Goal: Task Accomplishment & Management: Manage account settings

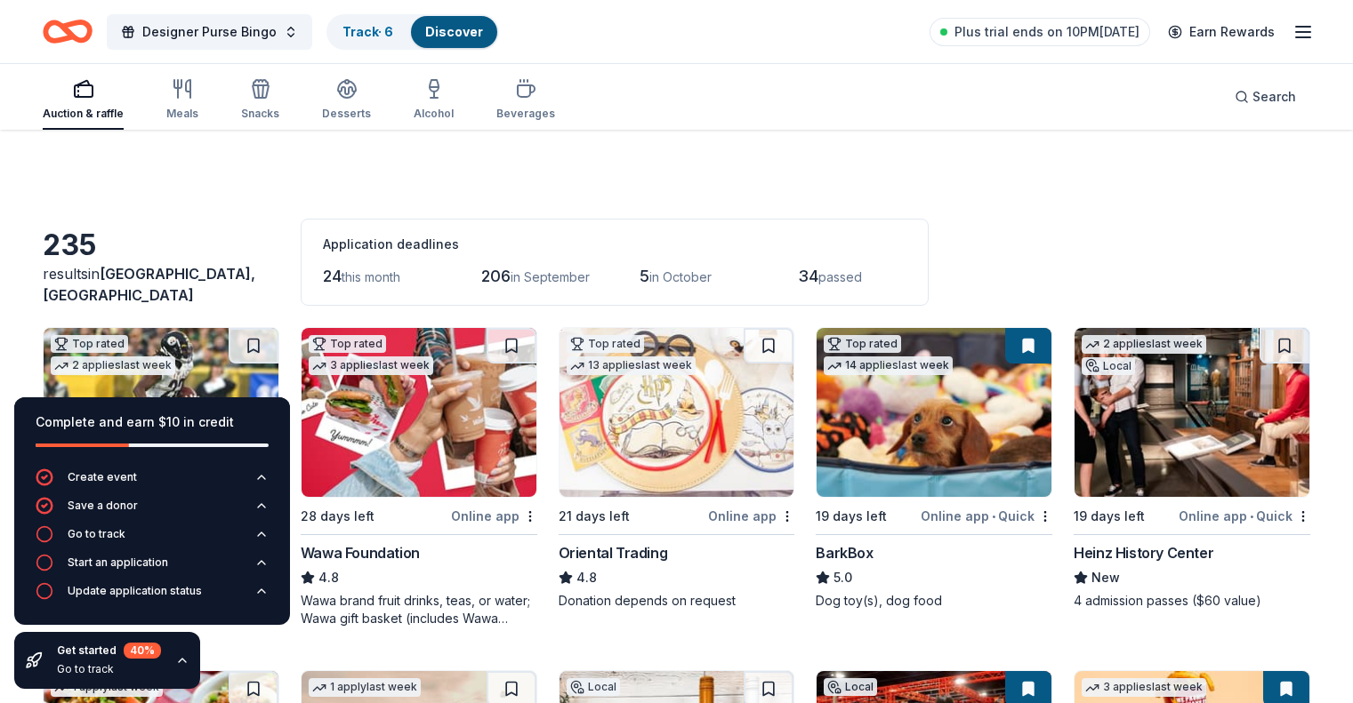
scroll to position [1940, 0]
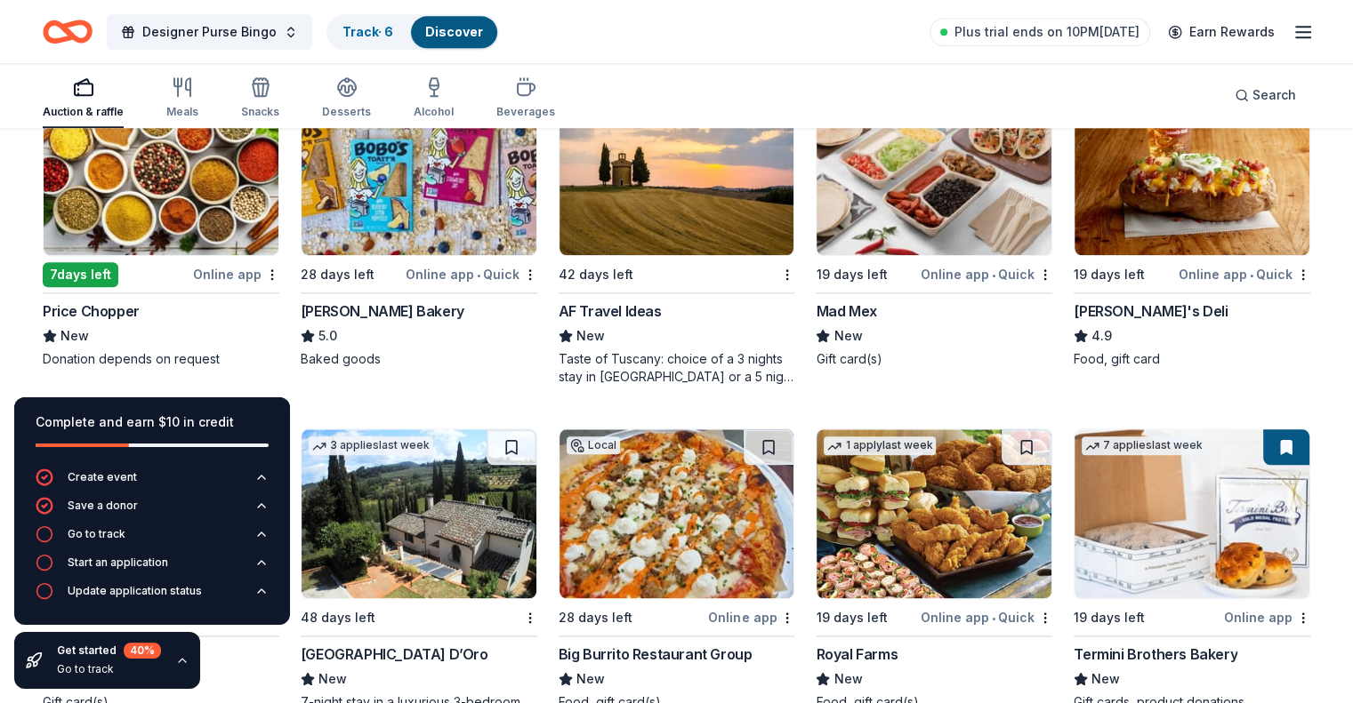
click at [431, 220] on img at bounding box center [418, 170] width 235 height 169
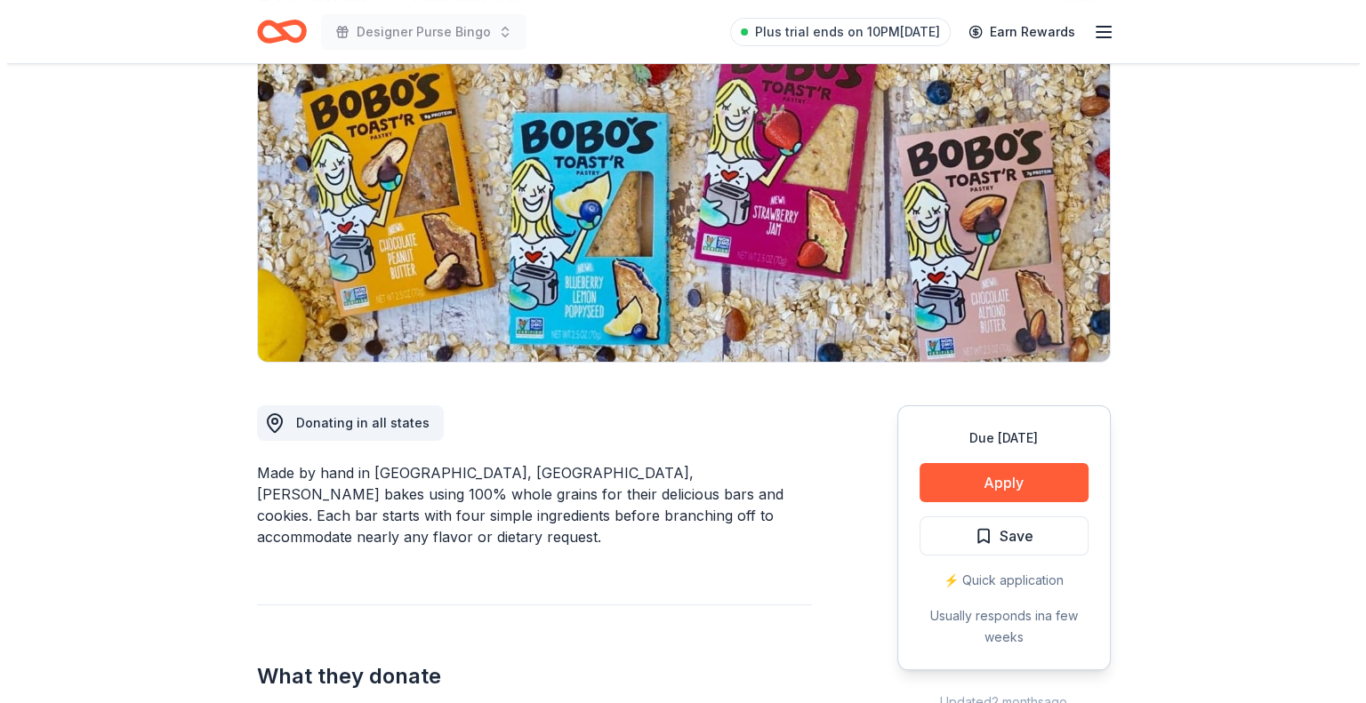
scroll to position [267, 0]
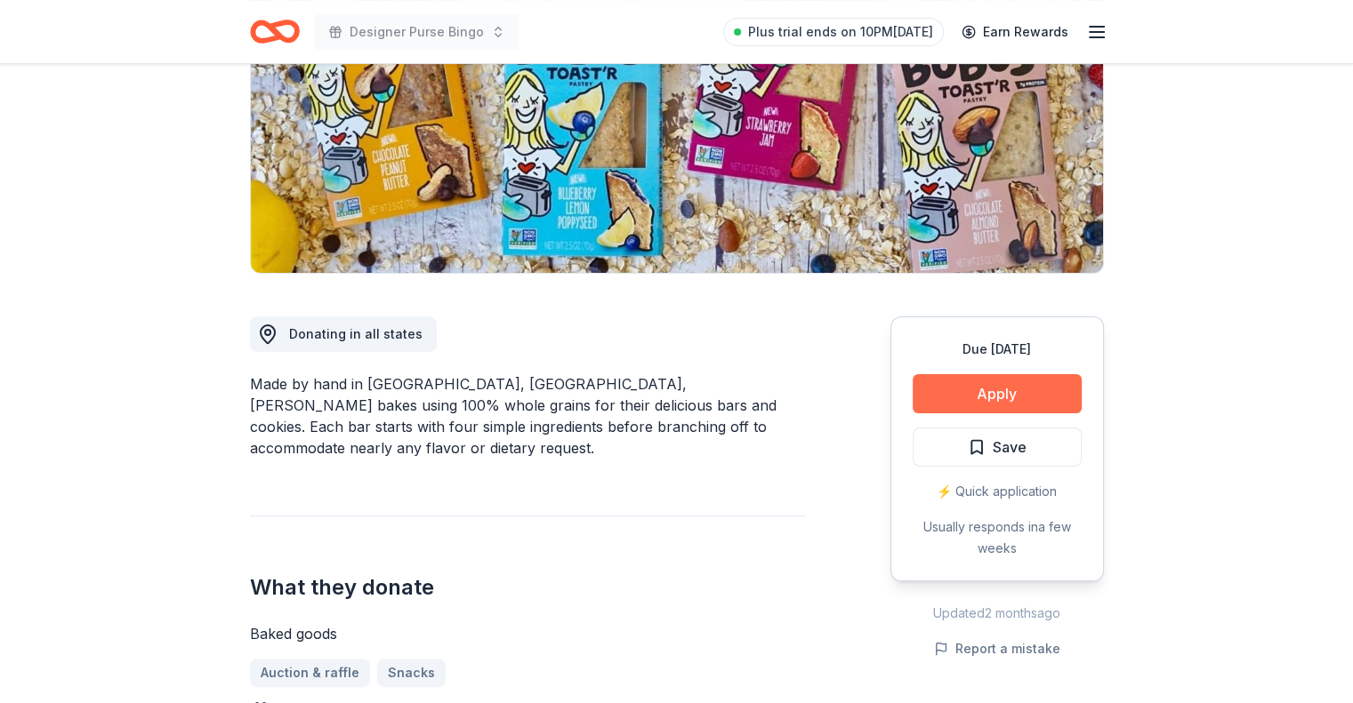
click at [975, 390] on button "Apply" at bounding box center [996, 393] width 169 height 39
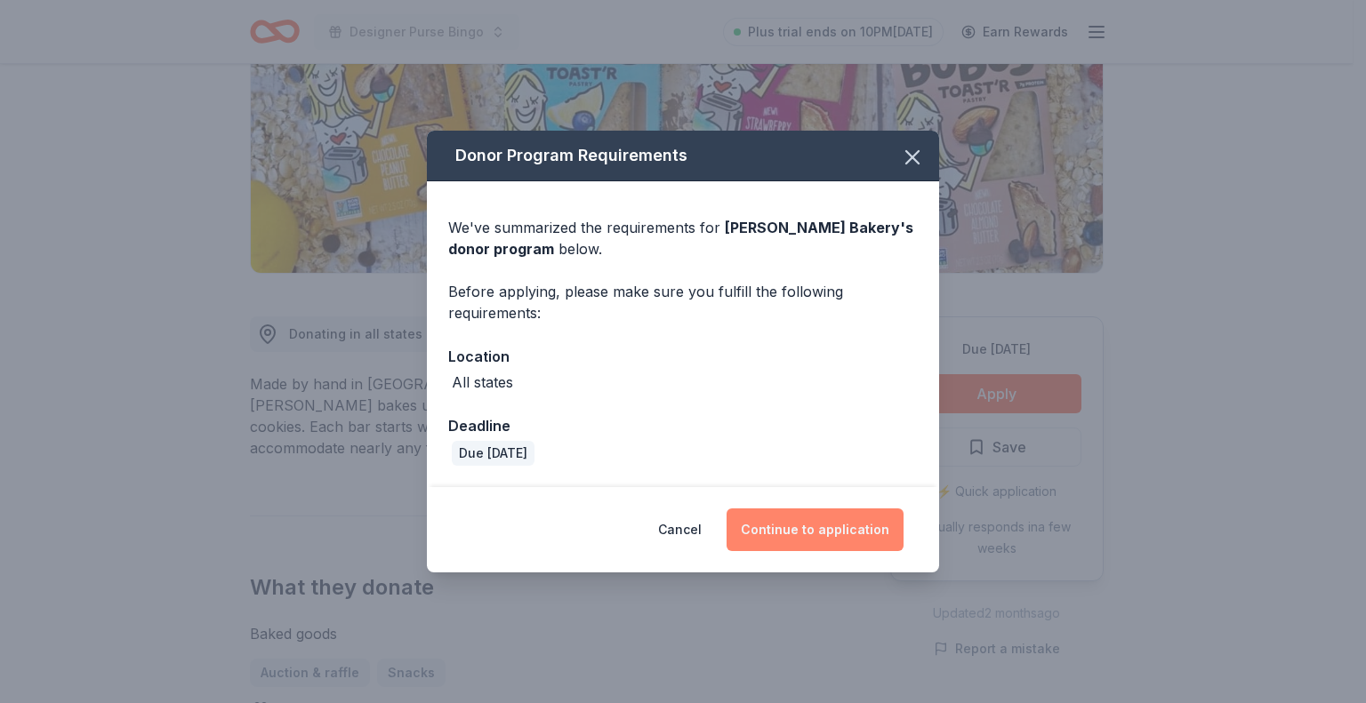
click at [781, 533] on button "Continue to application" at bounding box center [815, 530] width 177 height 43
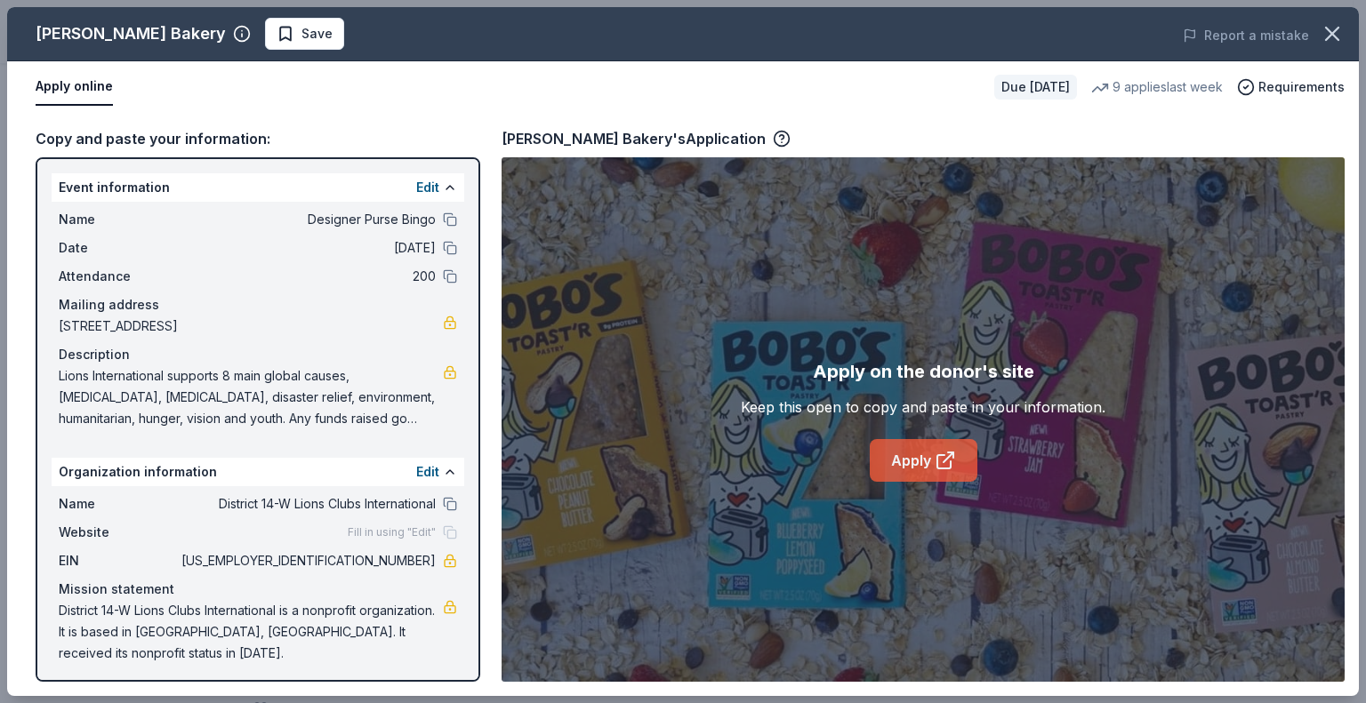
click at [921, 470] on link "Apply" at bounding box center [924, 460] width 108 height 43
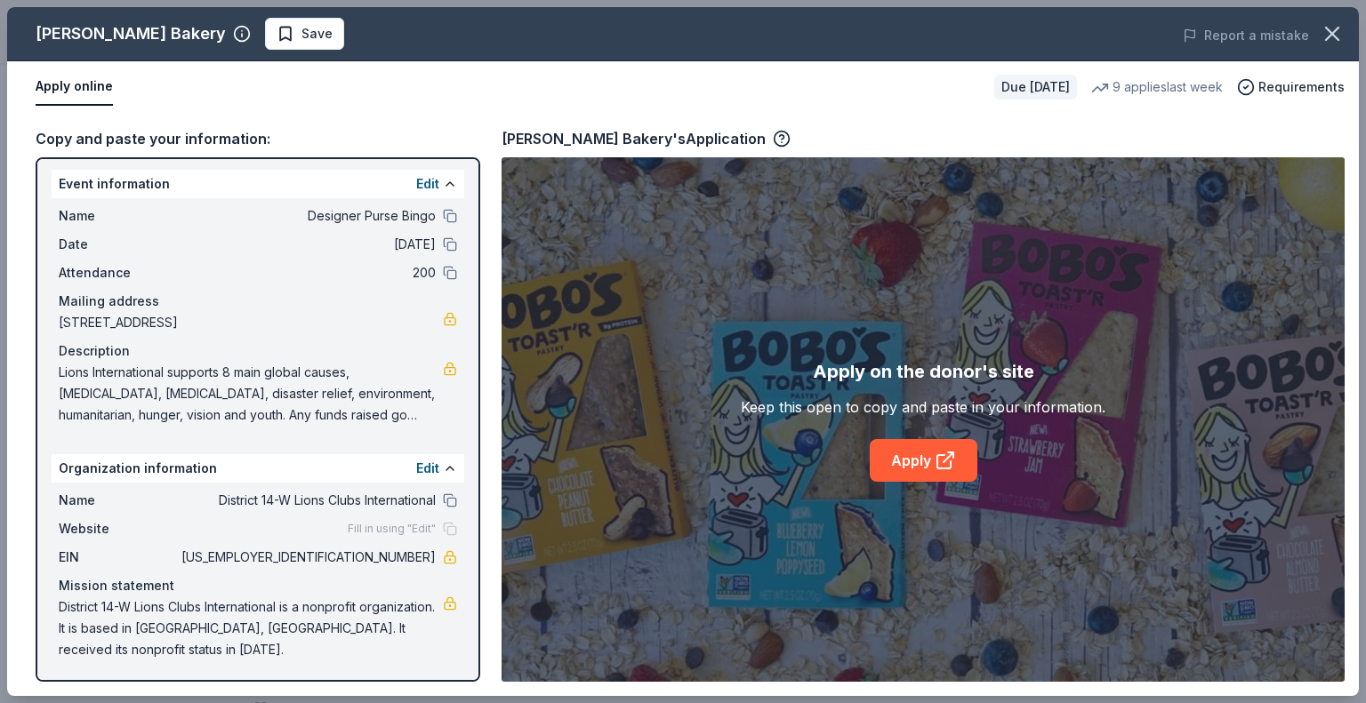
click at [181, 604] on span "District 14-W Lions Clubs International is a nonprofit organization. It is base…" at bounding box center [251, 629] width 384 height 64
click at [253, 604] on span "District 14-W Lions Clubs International is a nonprofit organization. It is base…" at bounding box center [251, 629] width 384 height 64
click at [443, 600] on link at bounding box center [450, 604] width 14 height 14
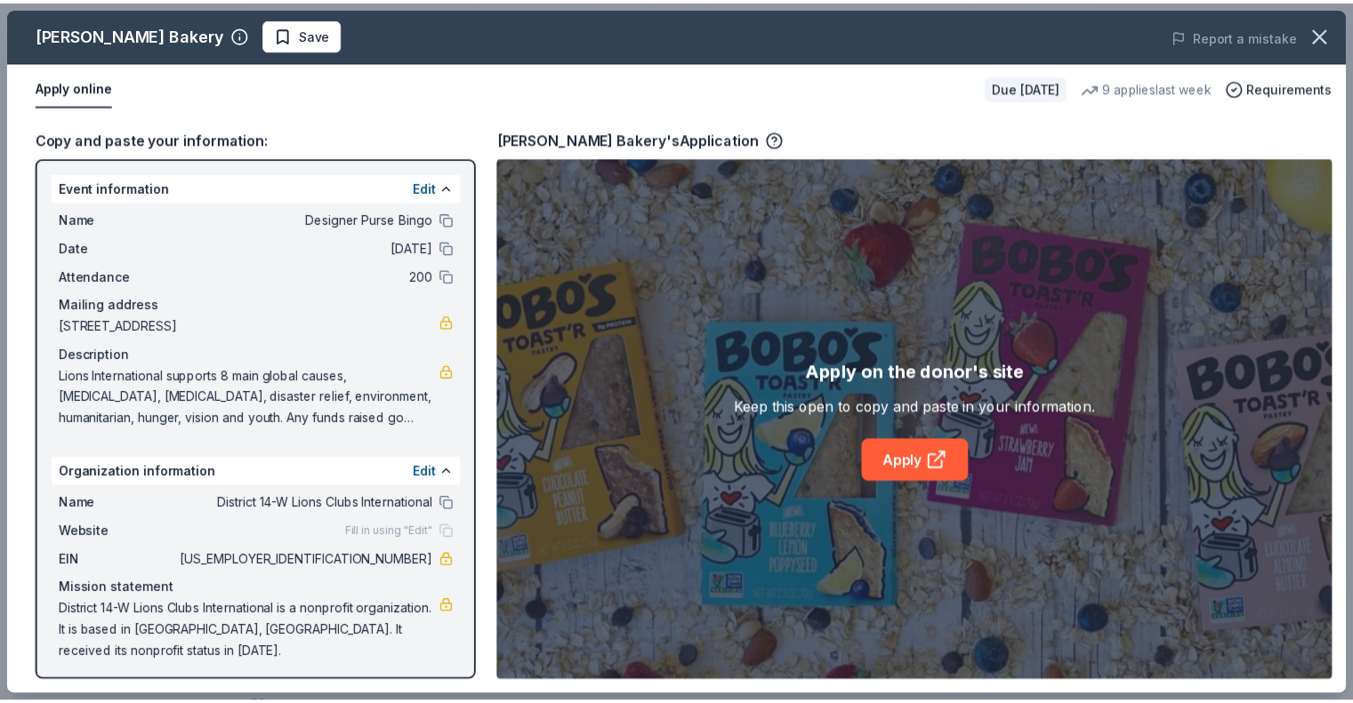
scroll to position [0, 0]
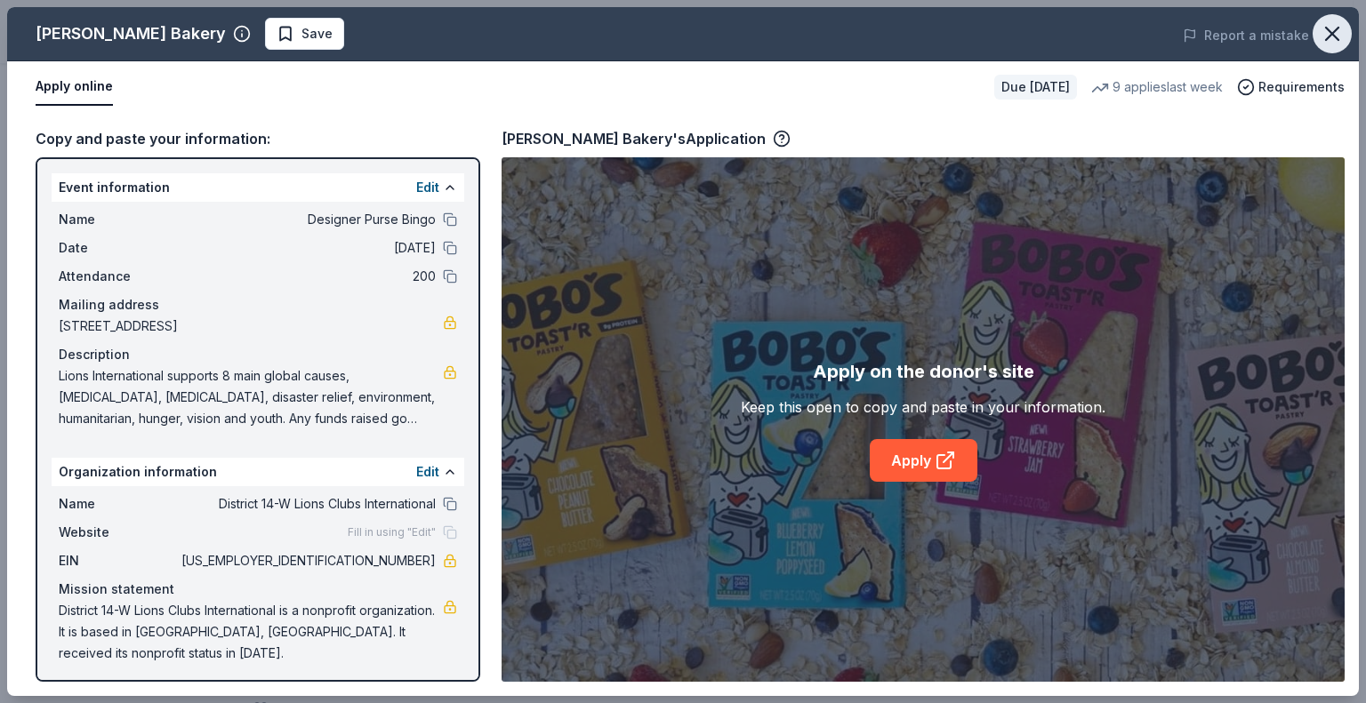
click at [1332, 38] on icon "button" at bounding box center [1332, 33] width 25 height 25
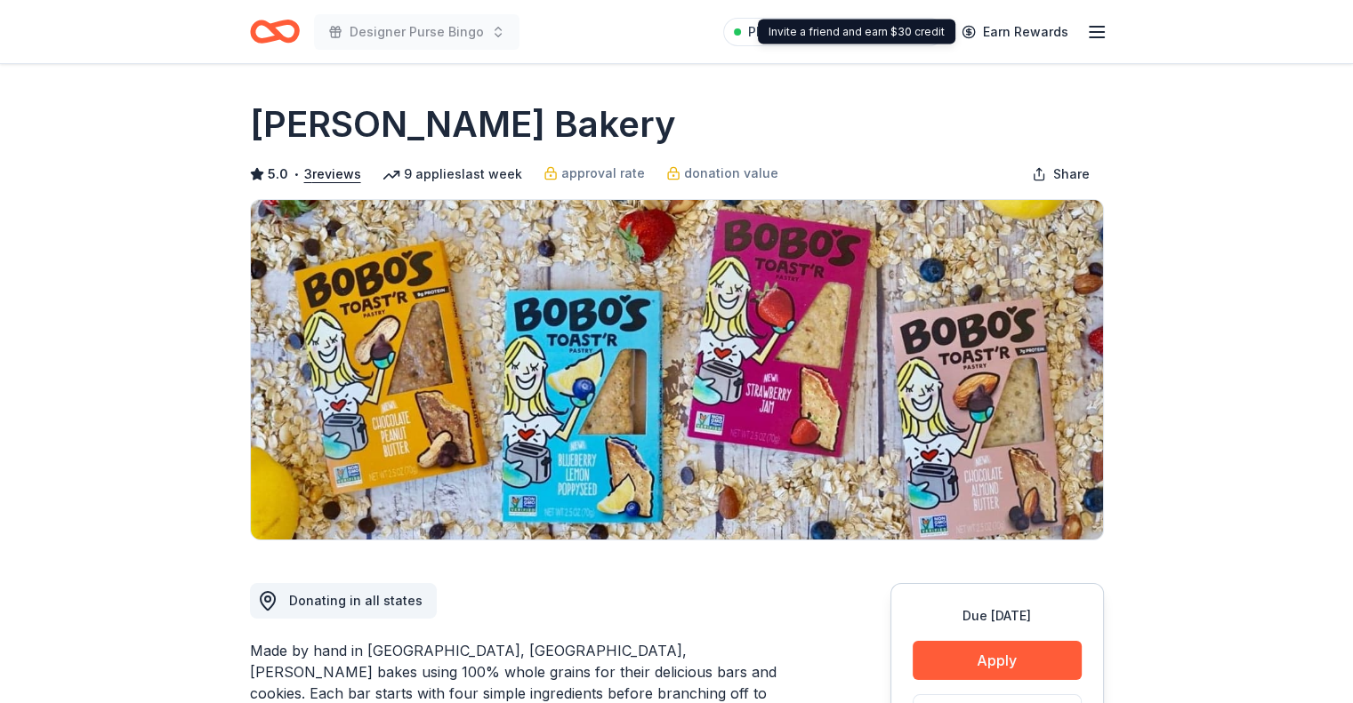
click at [1099, 37] on line "button" at bounding box center [1096, 37] width 14 height 0
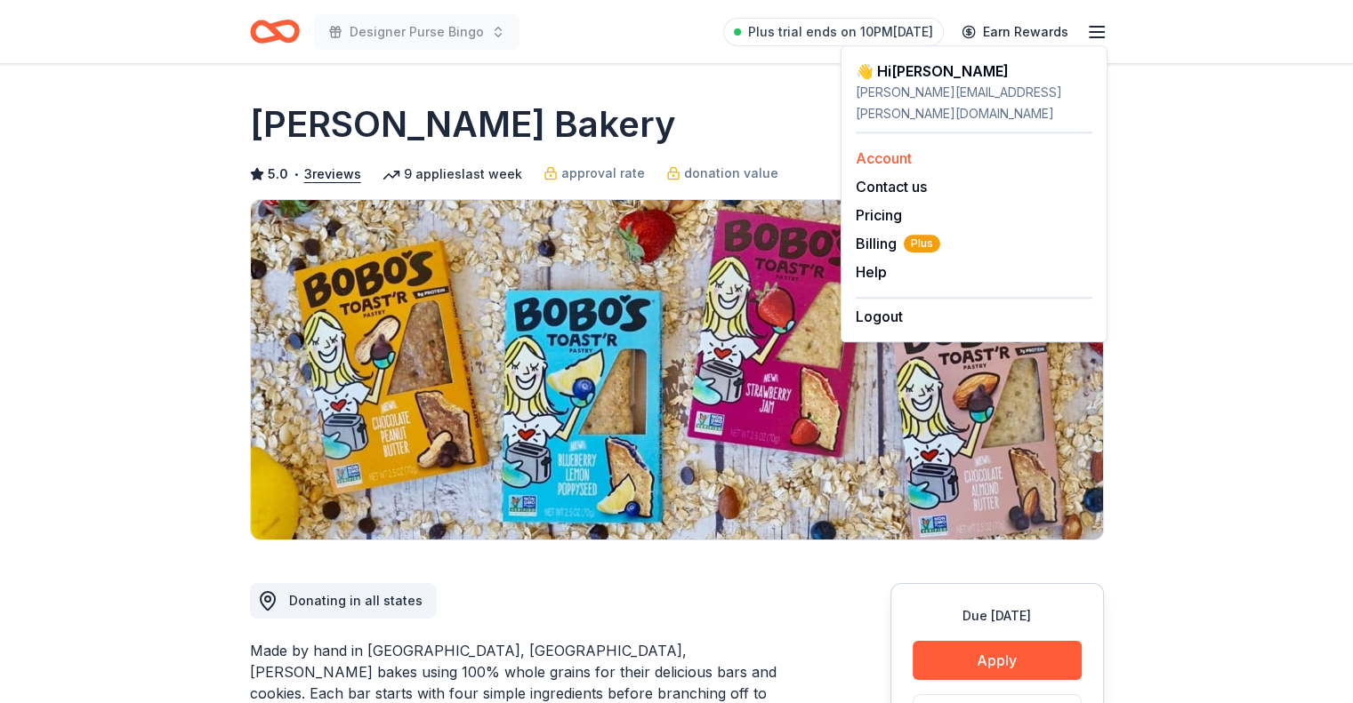
click at [1018, 148] on div "Account" at bounding box center [973, 158] width 237 height 21
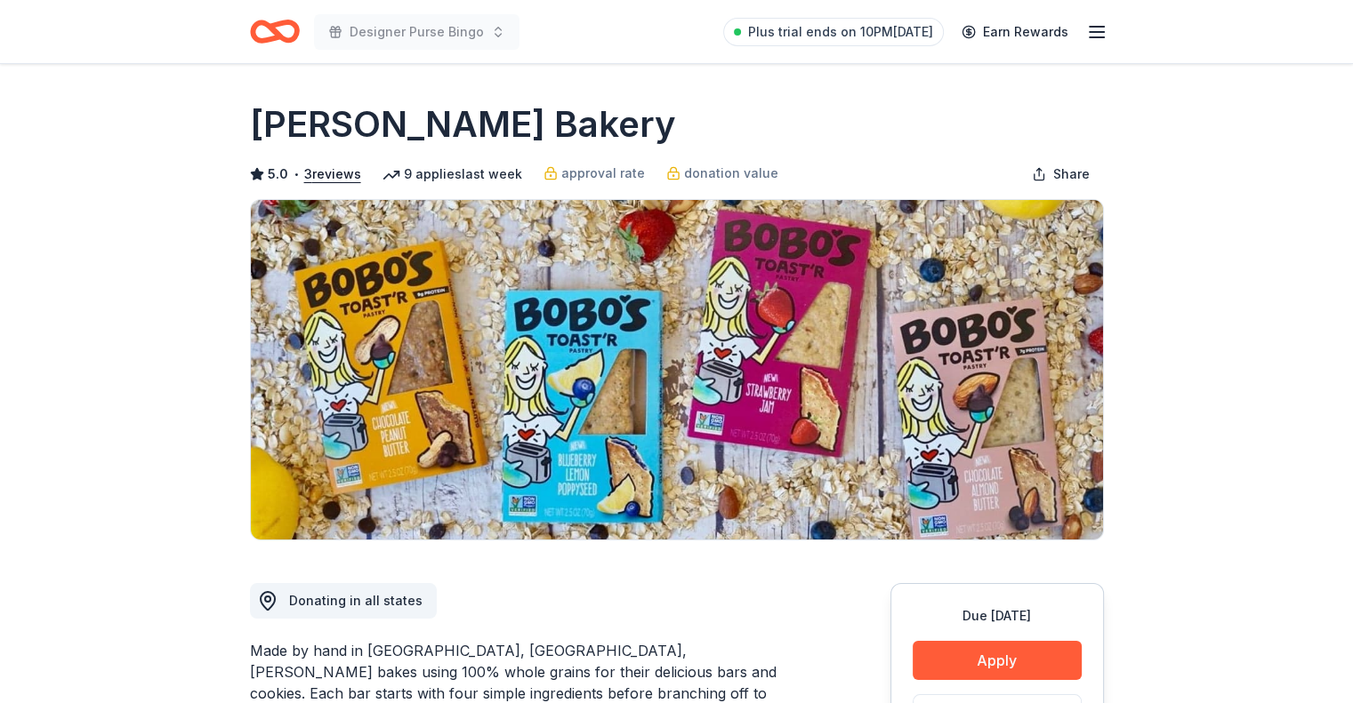
click at [1097, 20] on div "Plus trial ends on 10PM, 8/29 Earn Rewards" at bounding box center [915, 32] width 384 height 42
click at [1091, 24] on icon "button" at bounding box center [1096, 31] width 21 height 21
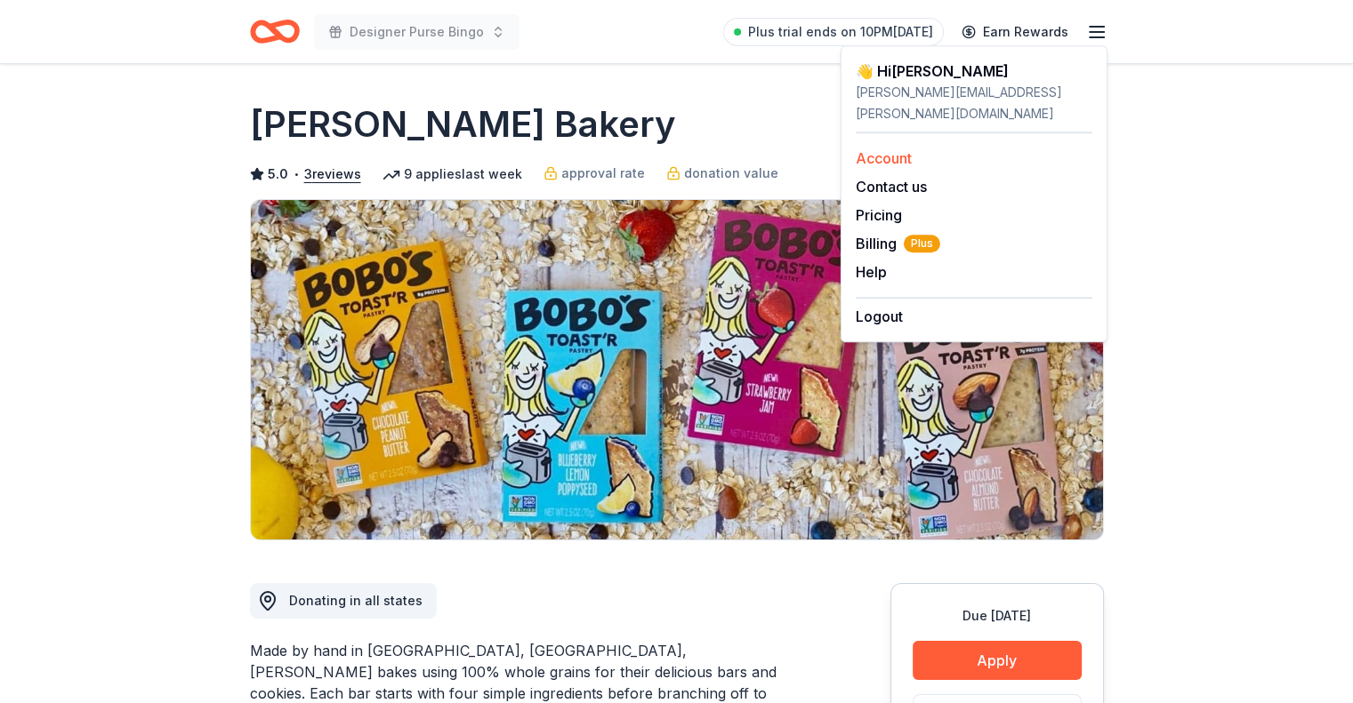
click at [882, 149] on link "Account" at bounding box center [883, 158] width 56 height 18
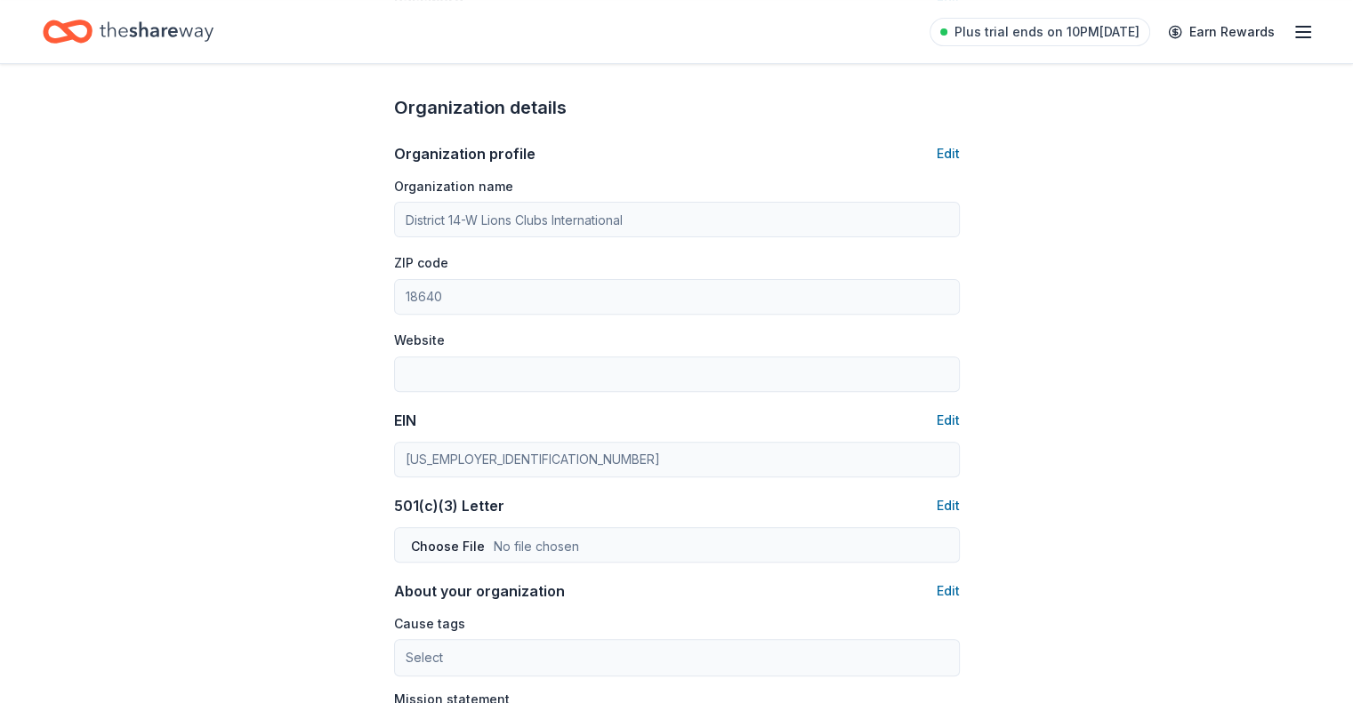
scroll to position [454, 0]
